Goal: Transaction & Acquisition: Purchase product/service

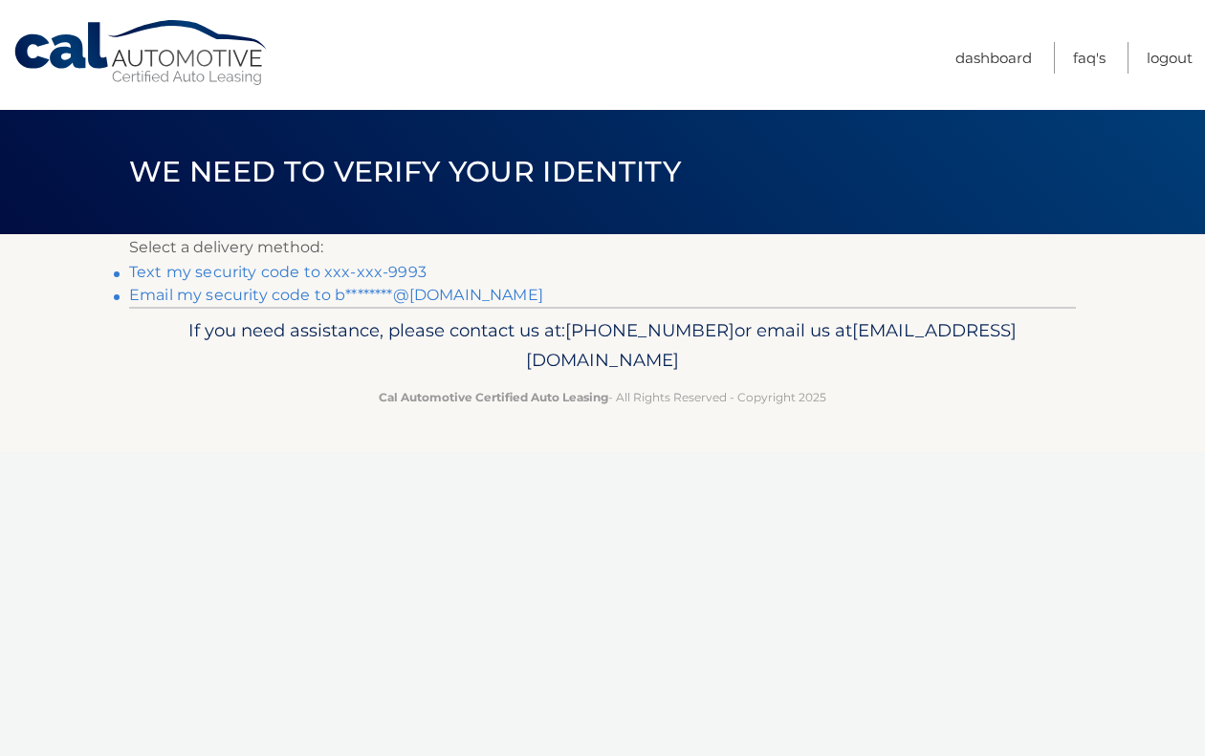
click at [245, 275] on link "Text my security code to xxx-xxx-9993" at bounding box center [277, 272] width 297 height 18
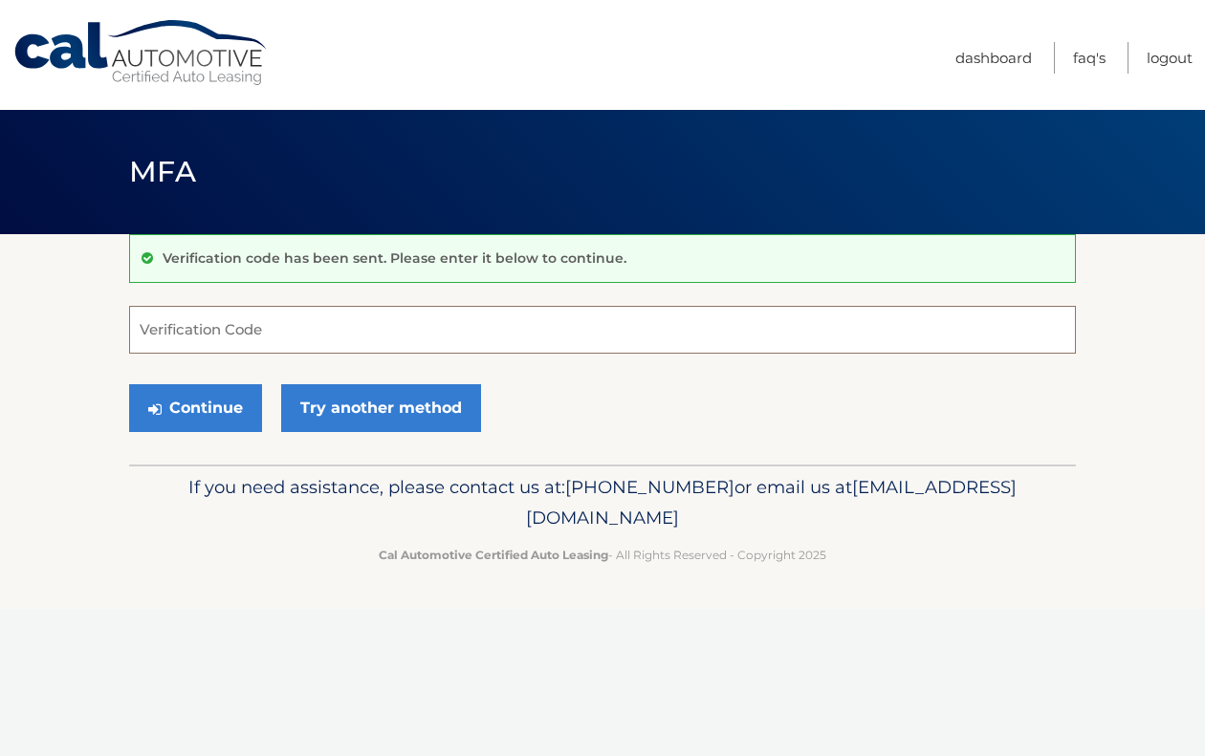
click at [257, 320] on input "Verification Code" at bounding box center [602, 330] width 947 height 48
type input "534156"
click at [222, 411] on button "Continue" at bounding box center [195, 408] width 133 height 48
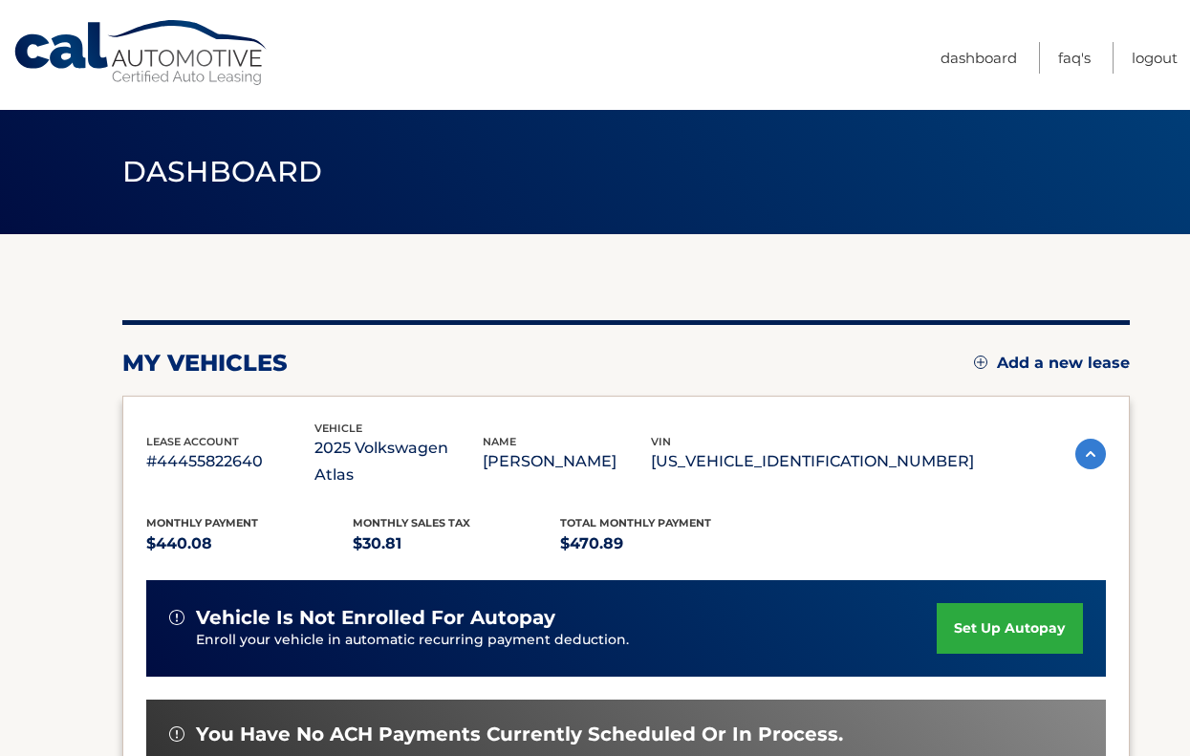
click at [1024, 603] on link "set up autopay" at bounding box center [1009, 628] width 145 height 51
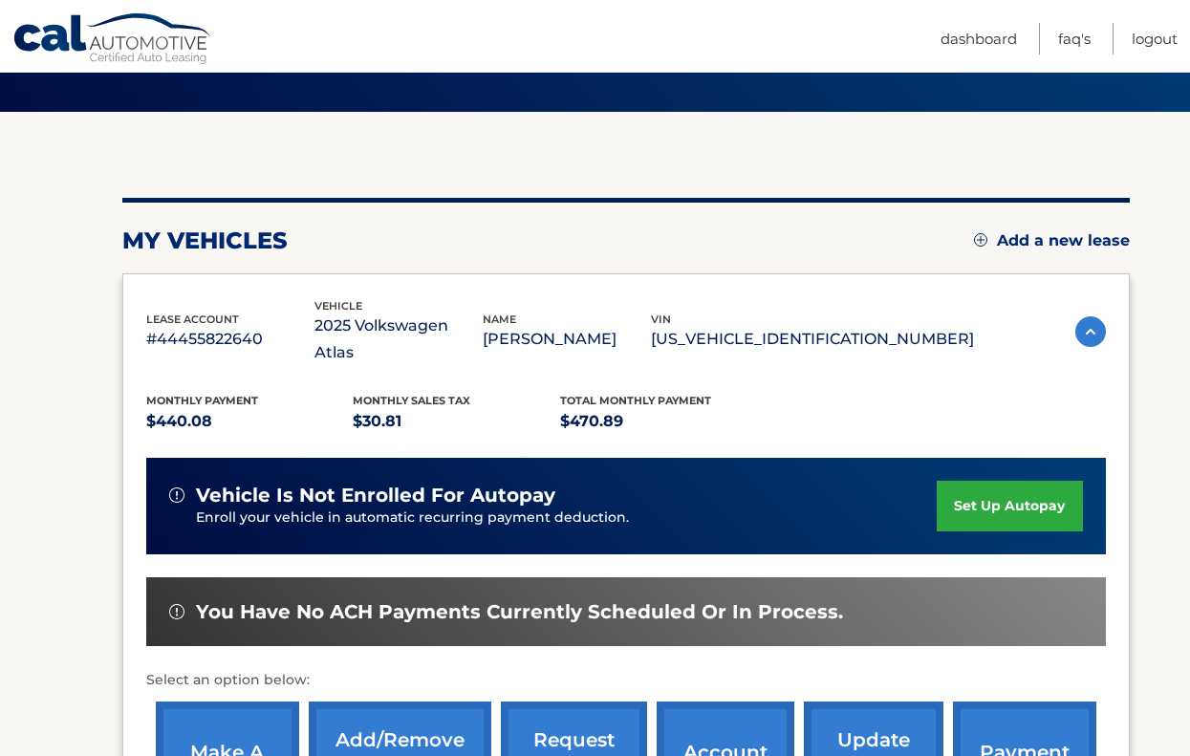
scroll to position [342, 0]
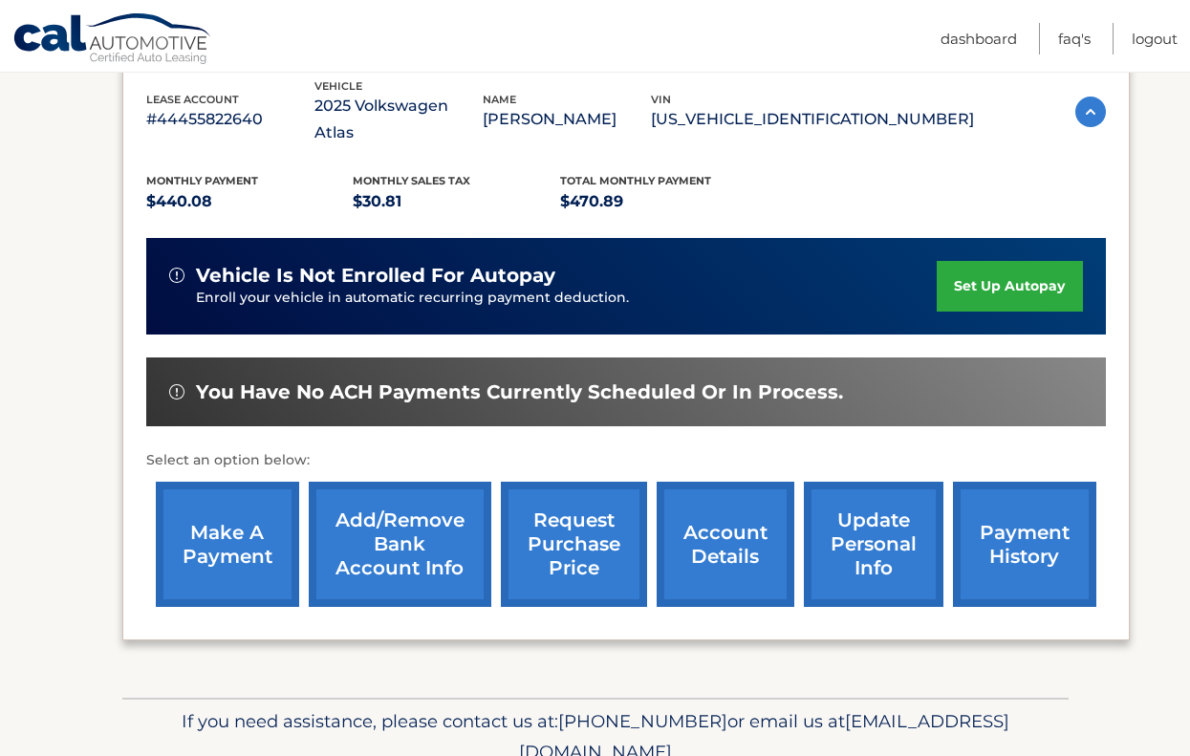
click at [209, 527] on link "make a payment" at bounding box center [227, 544] width 143 height 125
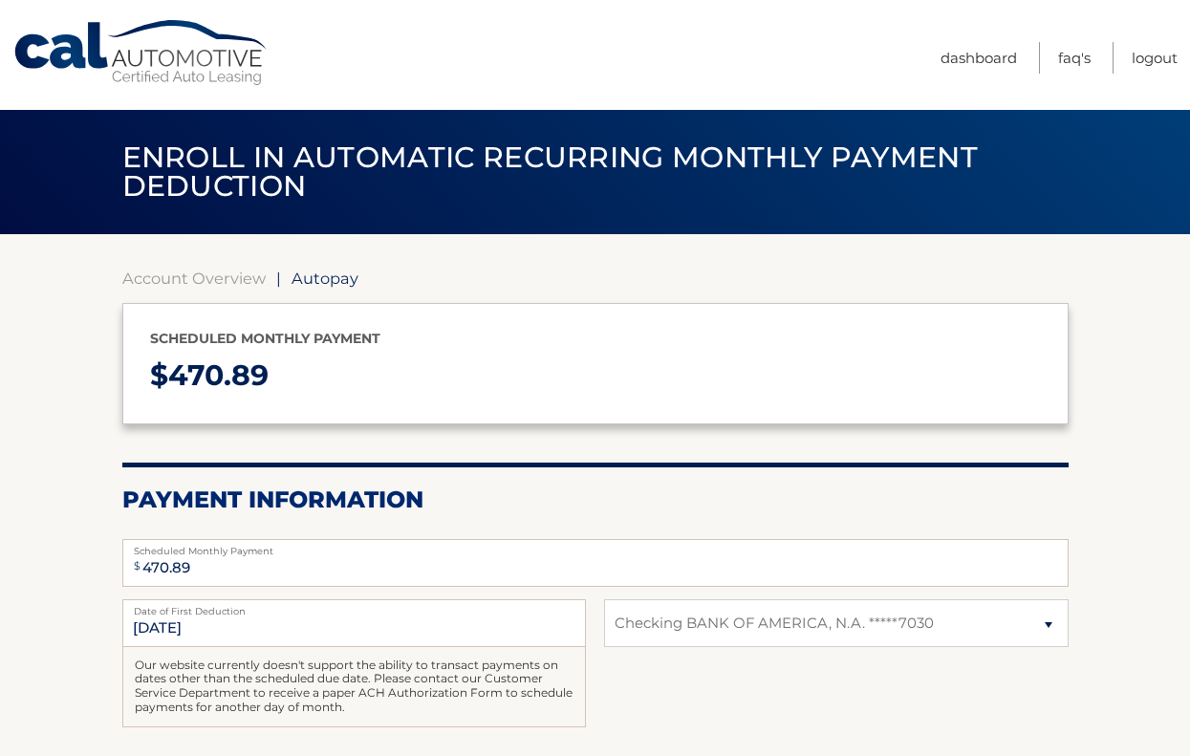
select select "YWRlMTVkMWEtYjI0ZS00ODEzLTgxYzItMWMxOTY2ZGE2NzY3"
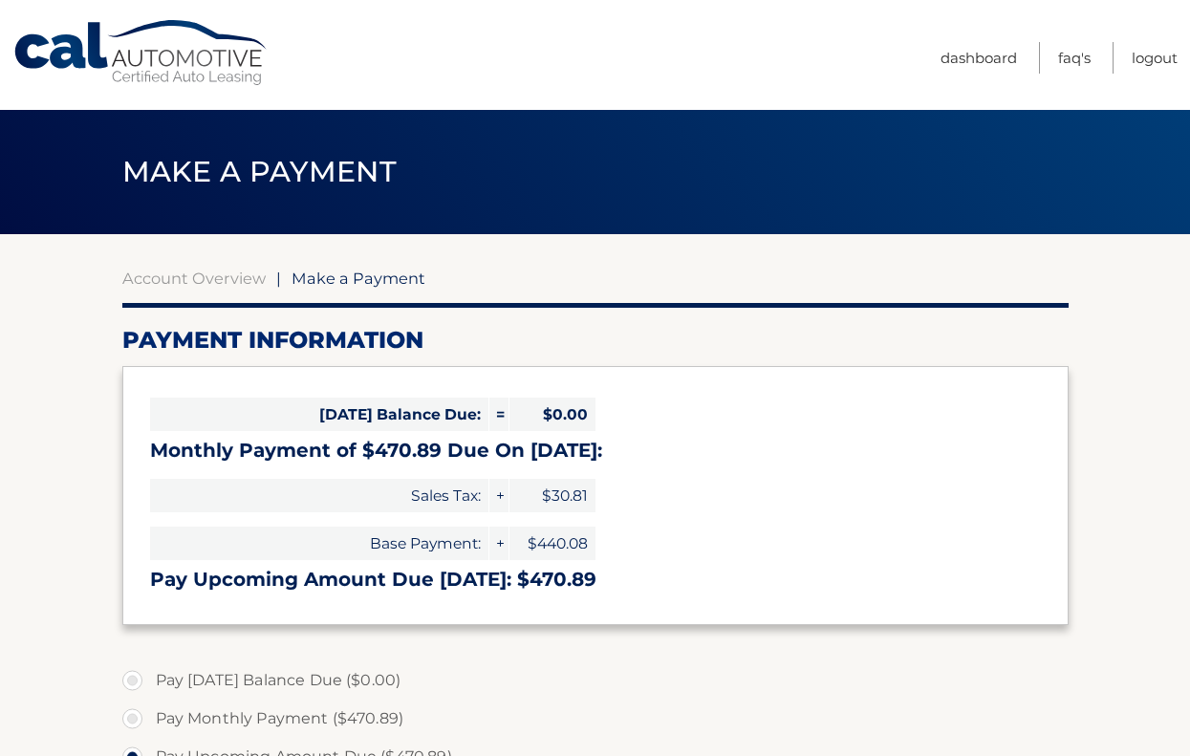
select select "YWRlMTVkMWEtYjI0ZS00ODEzLTgxYzItMWMxOTY2ZGE2NzY3"
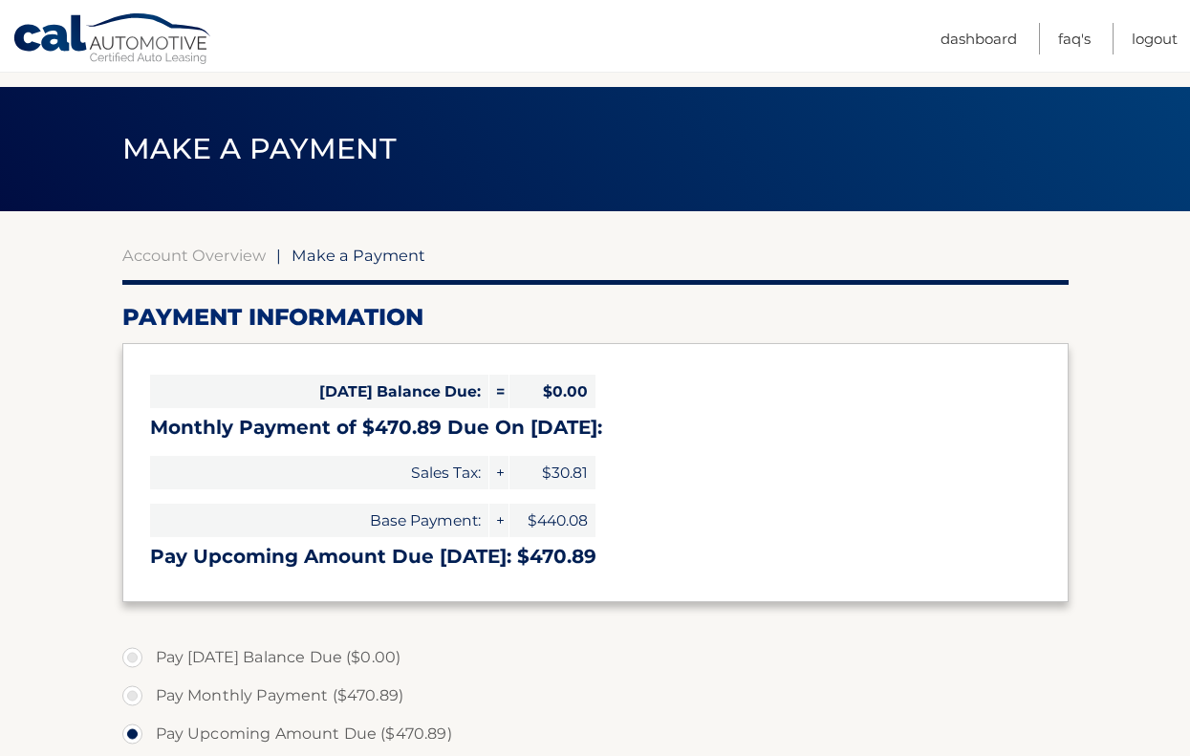
scroll to position [369, 0]
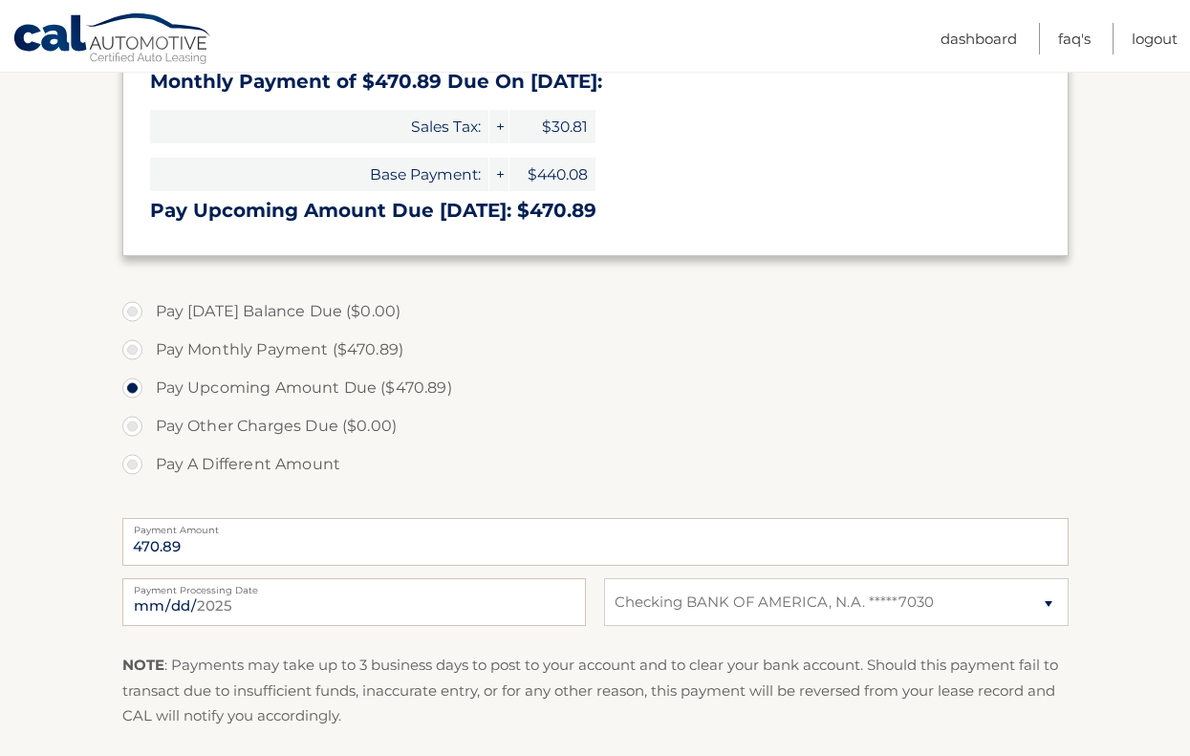
click at [270, 312] on label "Pay Today's Balance Due ($0.00)" at bounding box center [595, 312] width 947 height 38
click at [258, 369] on label "Pay Upcoming Amount Due ($470.89)" at bounding box center [595, 388] width 947 height 38
click at [149, 369] on input "Pay Upcoming Amount Due ($470.89)" at bounding box center [139, 384] width 19 height 31
click at [257, 338] on label "Pay Monthly Payment ($470.89)" at bounding box center [595, 350] width 947 height 38
click at [149, 338] on input "Pay Monthly Payment ($470.89)" at bounding box center [139, 346] width 19 height 31
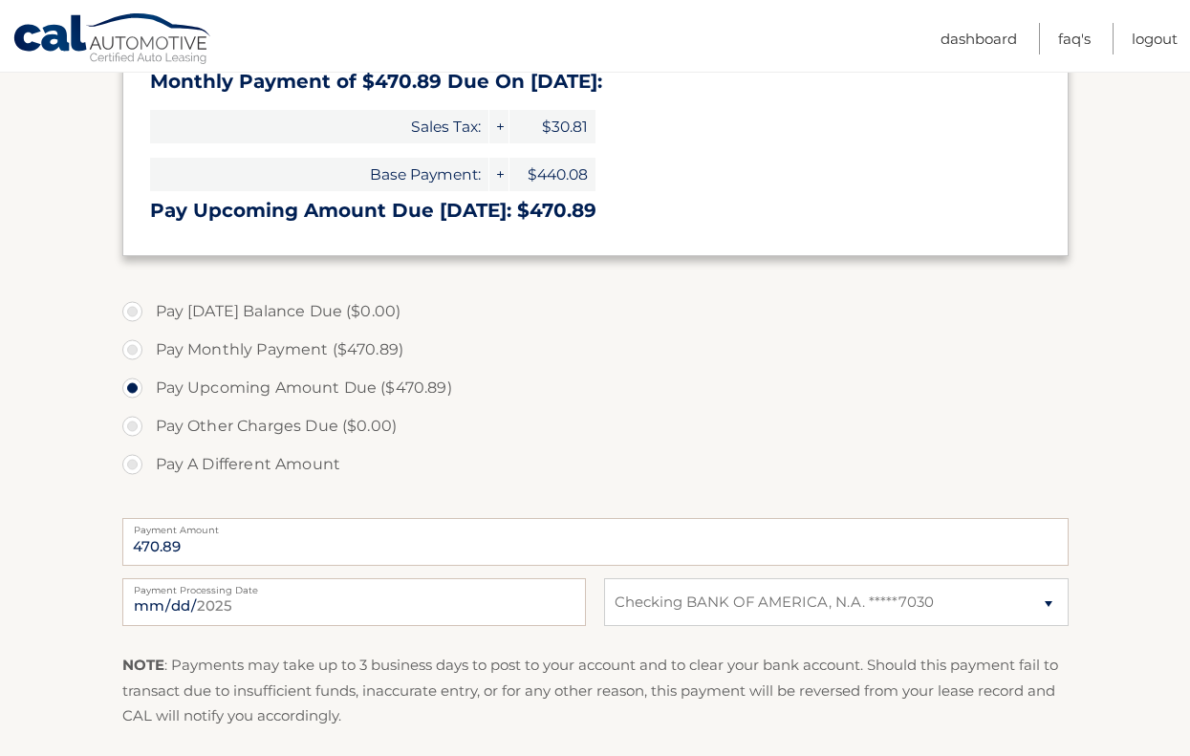
radio input "true"
click at [243, 380] on label "Pay Upcoming Amount Due ($470.89)" at bounding box center [595, 388] width 947 height 38
click at [149, 380] on input "Pay Upcoming Amount Due ($470.89)" at bounding box center [139, 384] width 19 height 31
radio input "true"
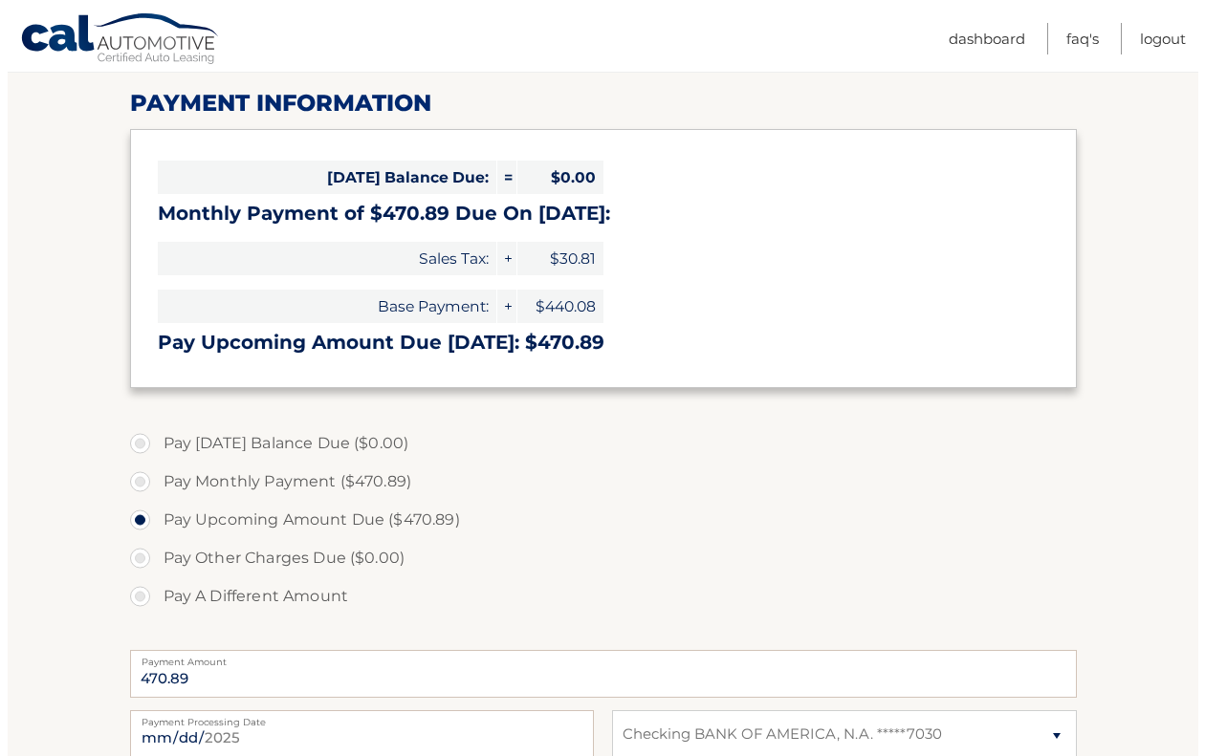
scroll to position [605, 0]
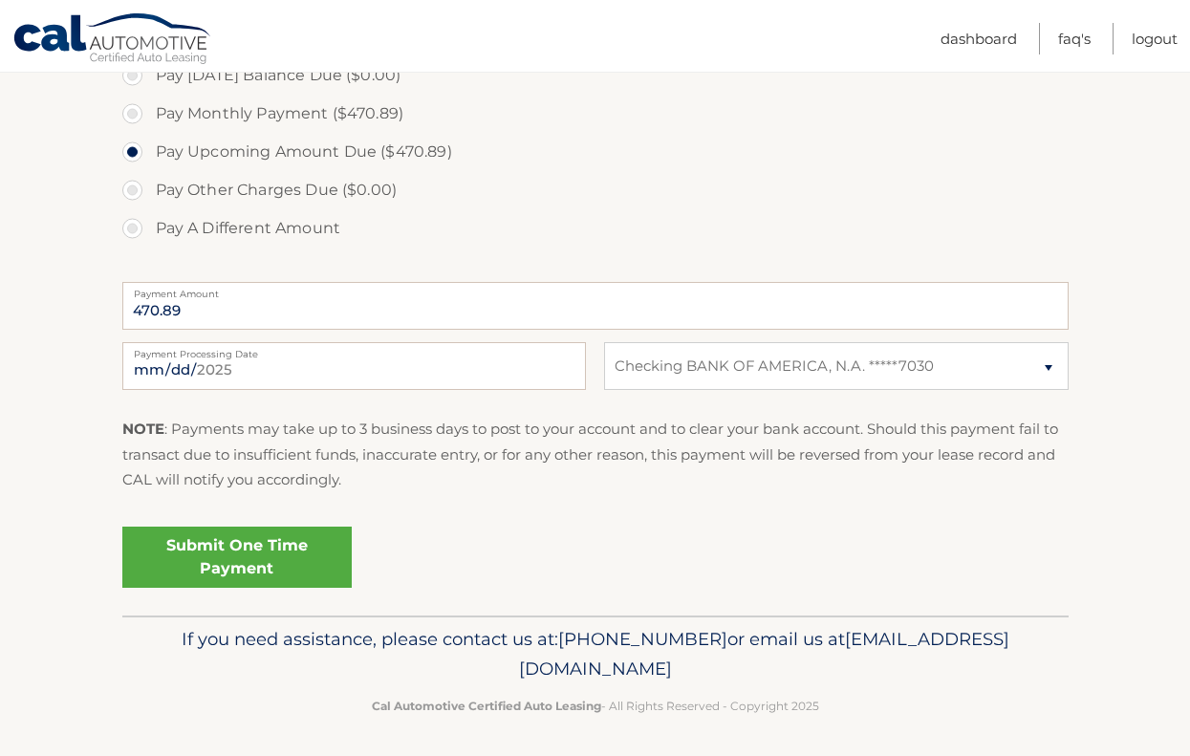
click at [235, 557] on link "Submit One Time Payment" at bounding box center [236, 557] width 229 height 61
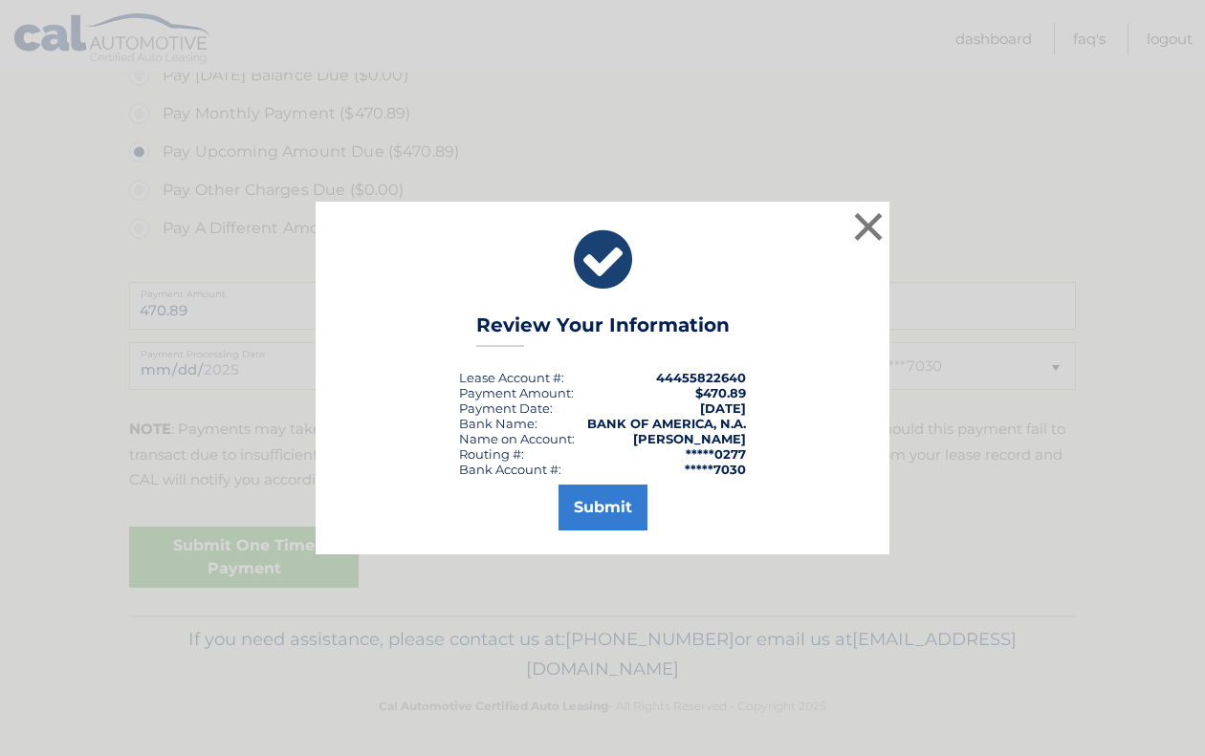
click at [596, 513] on button "Submit" at bounding box center [602, 508] width 89 height 46
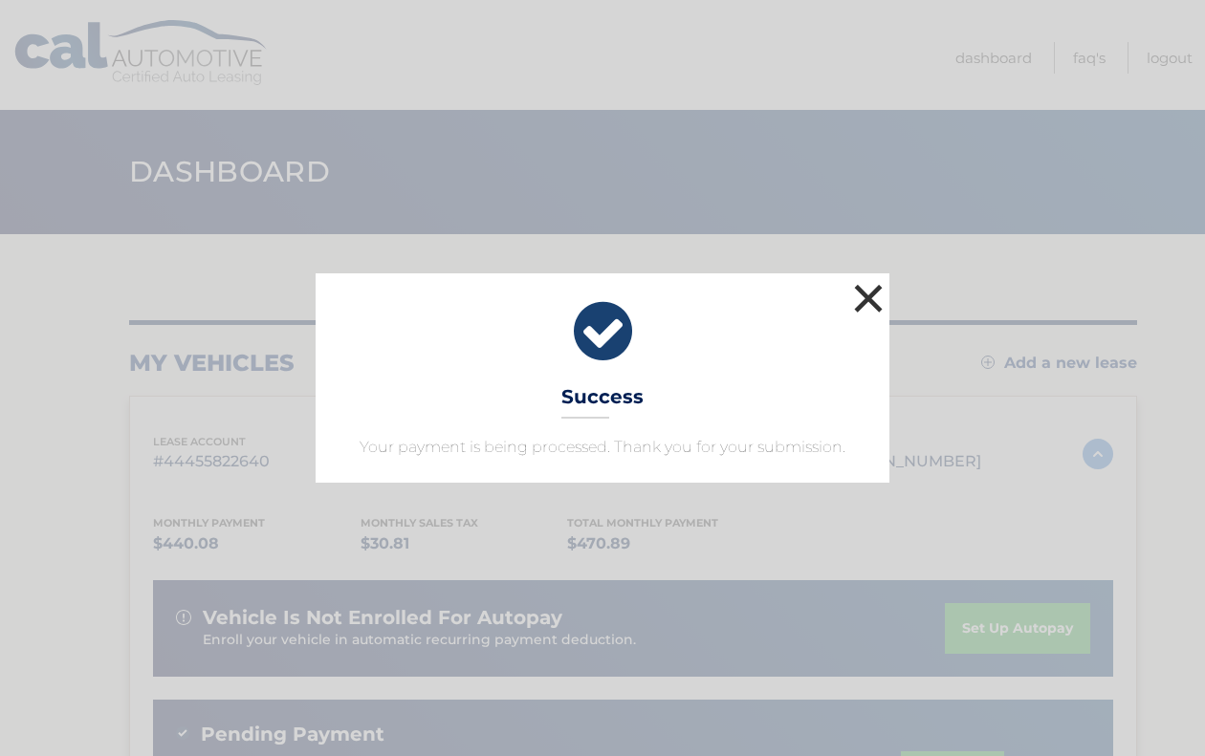
click at [872, 291] on button "×" at bounding box center [868, 298] width 38 height 38
